Goal: Navigation & Orientation: Find specific page/section

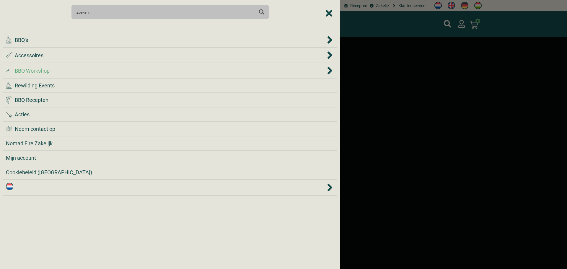
click at [225, 70] on div ".cls-1 { fill: #042e2c; } BBQ Workshop" at bounding box center [166, 71] width 320 height 8
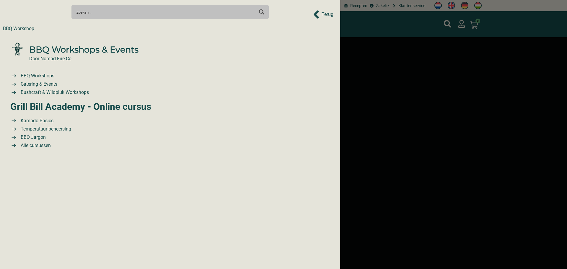
click at [9, 28] on div "BBQ Workshop" at bounding box center [18, 28] width 31 height 7
click at [319, 12] on div "Search Meer resultaten... Filter op categorie Accessoires BBQ Boeken BBQ Gietij…" at bounding box center [170, 11] width 334 height 21
click at [348, 29] on div at bounding box center [283, 134] width 567 height 269
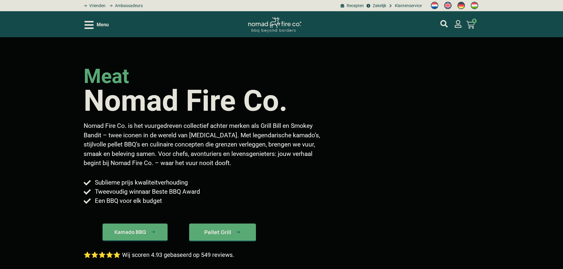
click at [100, 22] on span "Menu" at bounding box center [103, 24] width 12 height 7
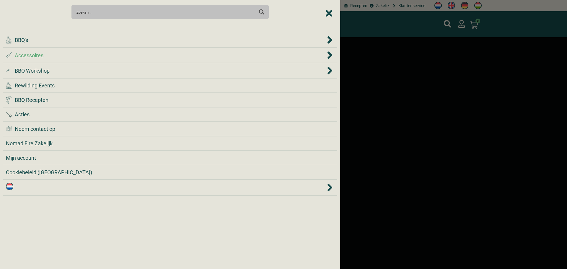
click at [85, 55] on div ".st0 { fill: #2c4a4e; } .st1 { fill: url(#Naamloos_verloop_2); } .st2 { fill: #…" at bounding box center [166, 55] width 320 height 8
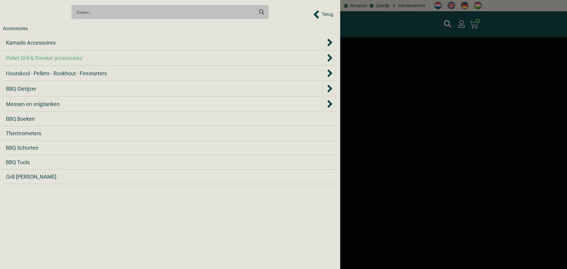
click at [135, 59] on div "Pellet Grill & Smoker accessoires" at bounding box center [166, 58] width 320 height 8
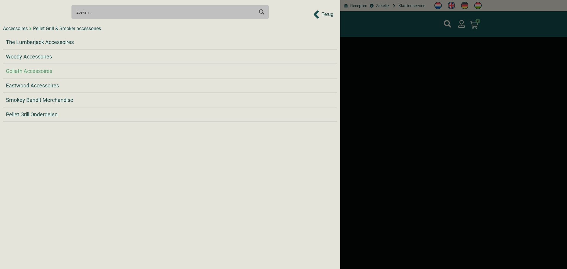
click at [48, 71] on span "Goliath Accessoires" at bounding box center [29, 71] width 46 height 8
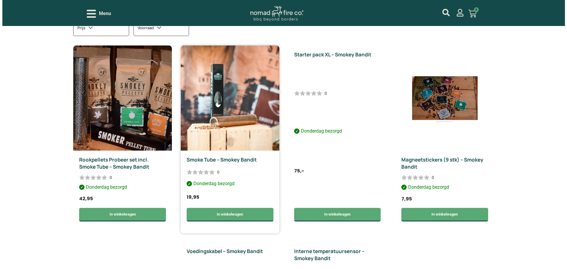
scroll to position [118, 0]
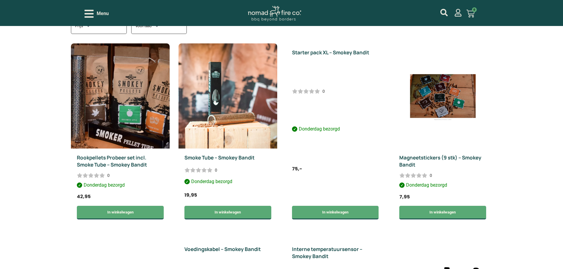
click at [107, 12] on span "Menu" at bounding box center [103, 13] width 12 height 7
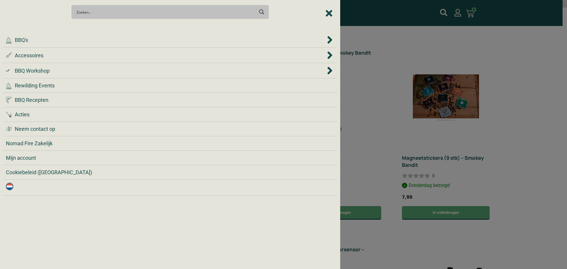
click at [363, 33] on div at bounding box center [283, 134] width 567 height 269
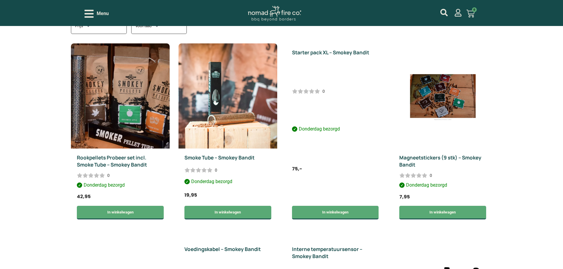
click at [101, 12] on span "Menu" at bounding box center [103, 13] width 12 height 7
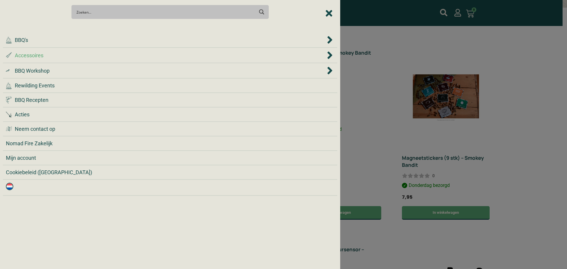
click at [123, 59] on div ".st0 { fill: #2c4a4e; } .st1 { fill: url(#Naamloos_verloop_2); } .st2 { fill: #…" at bounding box center [166, 55] width 320 height 8
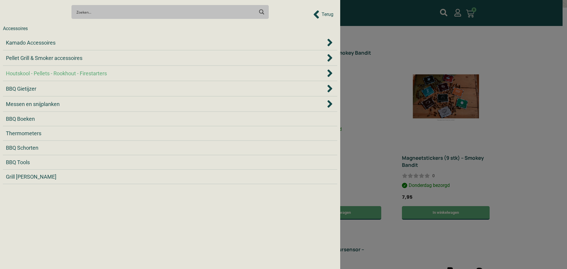
click at [53, 72] on span "Houtskool - Pellets - Rookhout - Firestarters" at bounding box center [56, 73] width 101 height 8
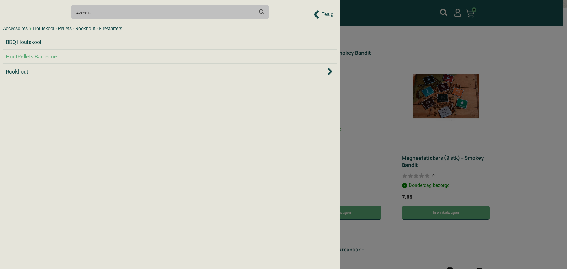
click at [36, 56] on span "HoutPellets Barbecue" at bounding box center [31, 57] width 51 height 8
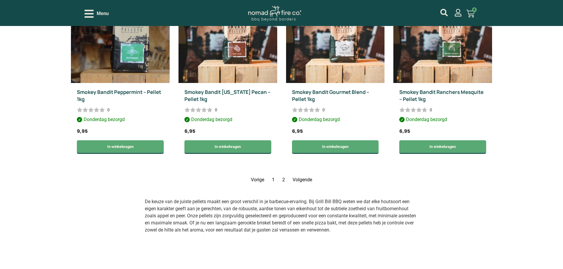
scroll to position [857, 0]
